Goal: Check status: Check status

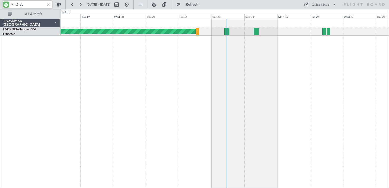
type input "t7-dy"
click at [27, 29] on link "T7-DYN Challenger 604" at bounding box center [19, 29] width 33 height 3
click at [21, 29] on link "T7-DYN Challenger 604" at bounding box center [19, 29] width 33 height 3
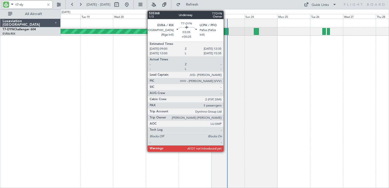
click at [226, 32] on div at bounding box center [226, 31] width 5 height 7
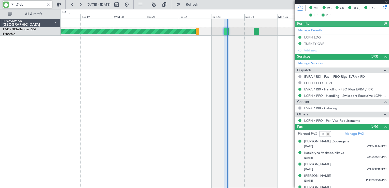
scroll to position [191, 0]
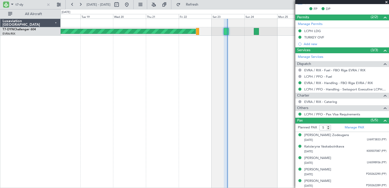
click at [386, 2] on span at bounding box center [386, 2] width 5 height 5
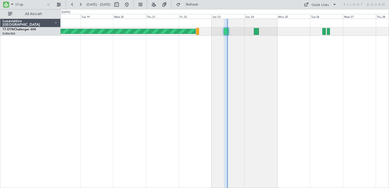
type input "0"
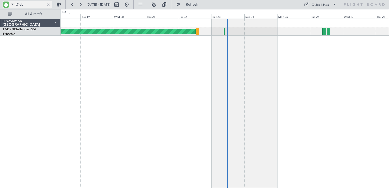
click at [36, 5] on input "t7-dy" at bounding box center [30, 5] width 29 height 8
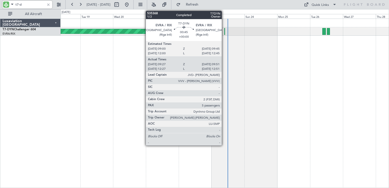
click at [224, 32] on div at bounding box center [224, 31] width 1 height 7
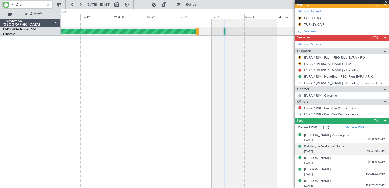
scroll to position [77, 0]
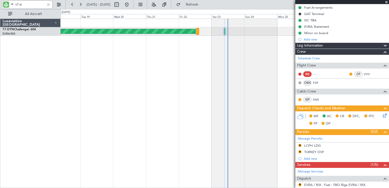
type input "t7-d"
click at [385, 2] on span at bounding box center [386, 2] width 5 height 5
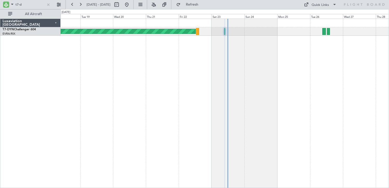
type input "0"
